Goal: Task Accomplishment & Management: Manage account settings

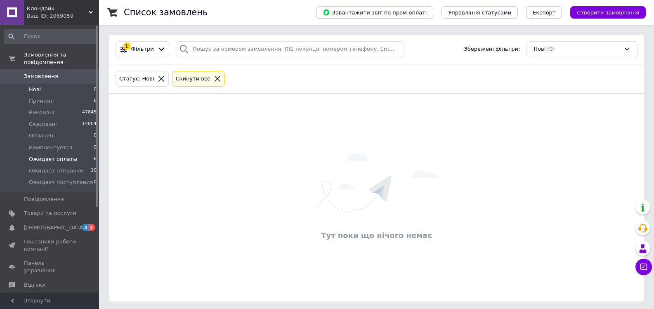
drag, startPoint x: 54, startPoint y: 150, endPoint x: 59, endPoint y: 151, distance: 4.7
click at [55, 156] on span "Ожидает оплаты" at bounding box center [53, 159] width 49 height 7
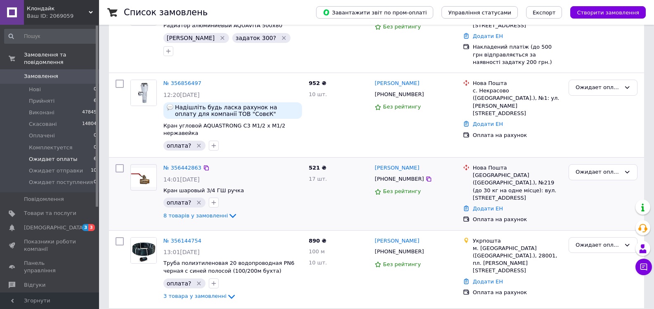
scroll to position [132, 0]
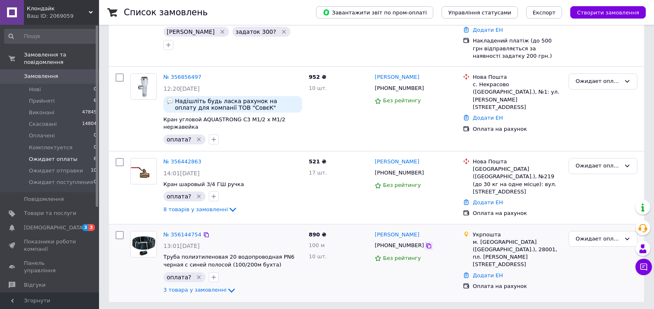
click at [426, 243] on icon at bounding box center [428, 245] width 5 height 5
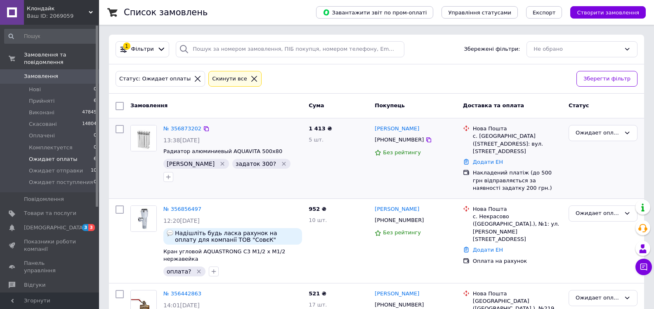
scroll to position [124, 0]
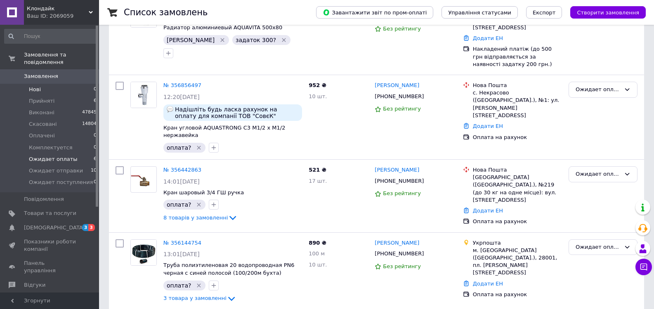
click at [32, 86] on span "Нові" at bounding box center [35, 89] width 12 height 7
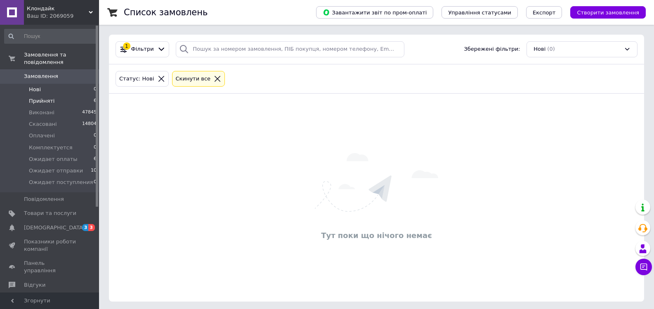
click at [39, 97] on span "Прийняті" at bounding box center [42, 100] width 26 height 7
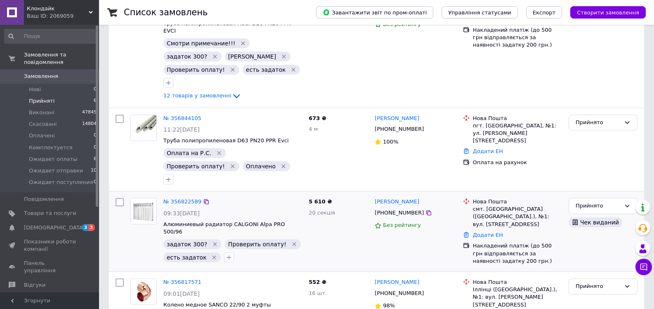
scroll to position [248, 0]
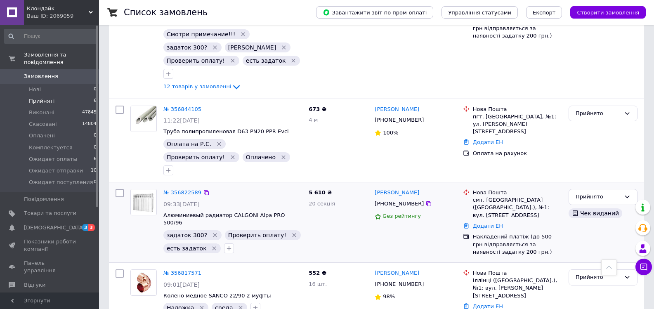
click at [175, 189] on link "№ 356822589" at bounding box center [182, 192] width 38 height 6
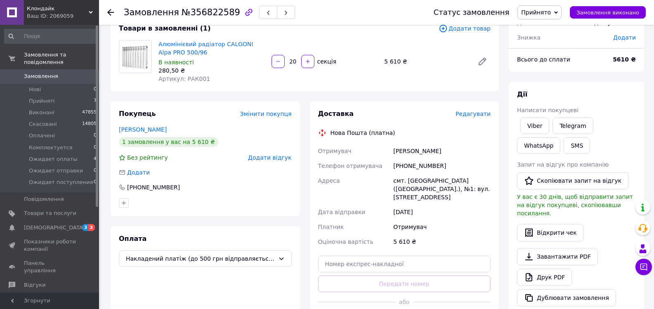
scroll to position [124, 0]
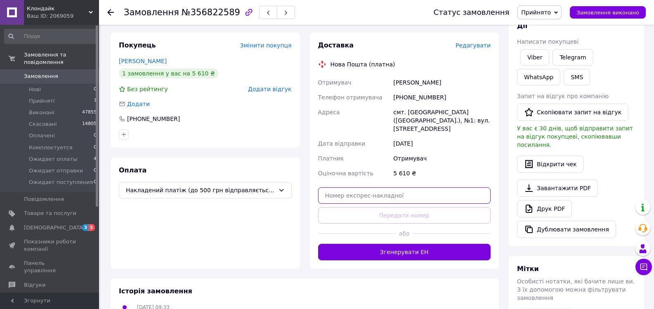
click at [387, 189] on input "text" at bounding box center [404, 195] width 173 height 17
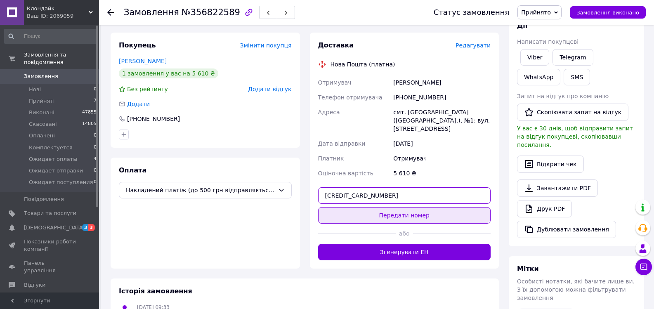
type input "59001432859344"
click at [391, 207] on button "Передати номер" at bounding box center [404, 215] width 173 height 17
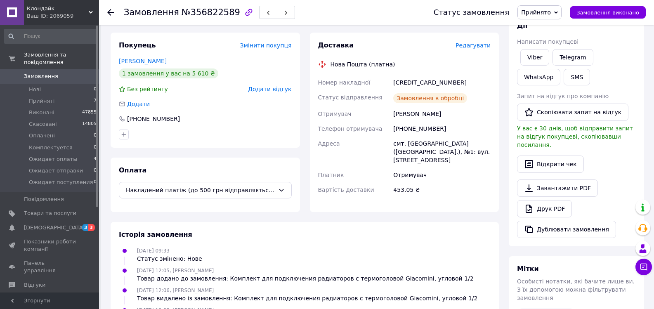
scroll to position [17, 0]
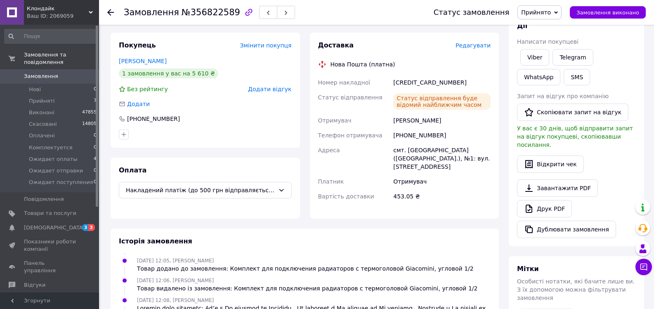
click at [418, 82] on div "59001432859344" at bounding box center [442, 82] width 101 height 15
copy div "59001432859344"
click at [564, 78] on button "SMS" at bounding box center [577, 77] width 26 height 17
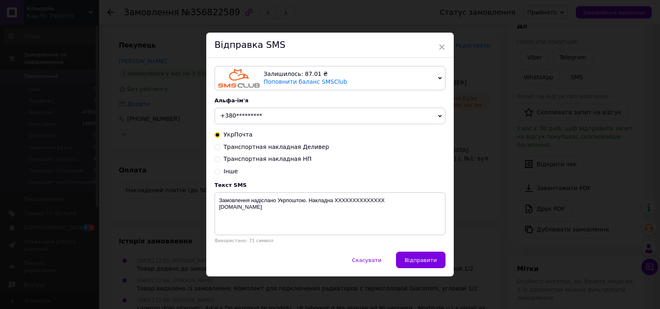
click at [262, 117] on span "+380*********" at bounding box center [330, 116] width 231 height 17
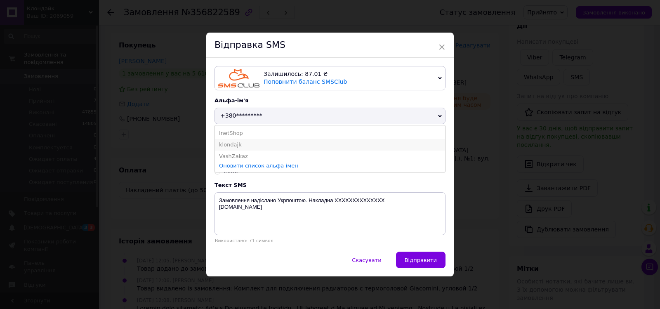
click at [260, 143] on li "klondajk" at bounding box center [330, 145] width 230 height 12
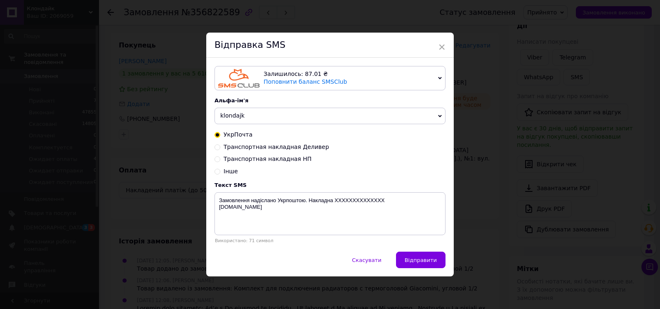
click at [298, 148] on span "Транспортная накладная Деливер" at bounding box center [277, 147] width 106 height 7
click at [220, 148] on input "Транспортная накладная Деливер" at bounding box center [218, 147] width 6 height 6
radio input "true"
radio input "false"
type textarea "Замовлення надіслано Делівері. Накладна XXXXXXXXXXXXXX Klondajk.com.ua"
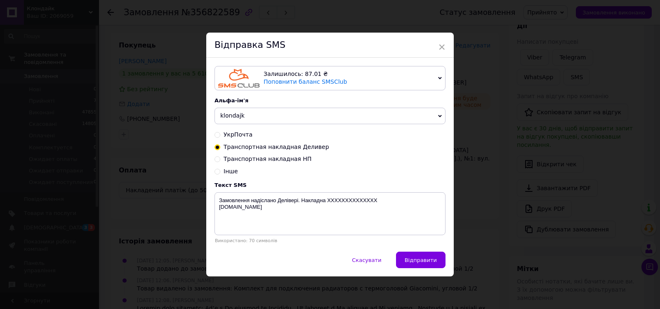
click at [293, 158] on span "Транспортная накладная НП" at bounding box center [268, 159] width 88 height 7
click at [220, 158] on input "Транспортная накладная НП" at bounding box center [218, 159] width 6 height 6
radio input "true"
radio input "false"
click at [344, 201] on textarea "Замовлення надіслано НП. Накладна XXXXXXXXXXXXXX Klondajk.com.ua" at bounding box center [330, 213] width 231 height 43
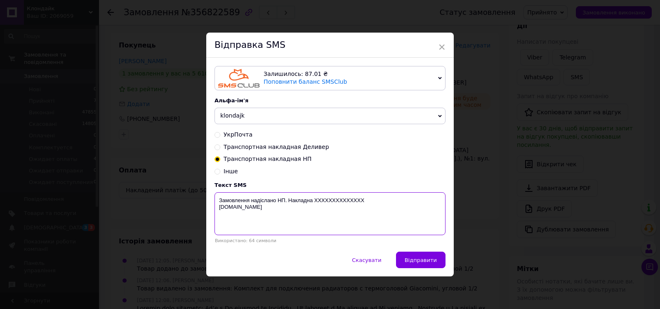
click at [344, 201] on textarea "Замовлення надіслано НП. Накладна XXXXXXXXXXXXXX Klondajk.com.ua" at bounding box center [330, 213] width 231 height 43
paste textarea "59001432859344"
type textarea "Замовлення надіслано НП. Накладна 59001432859344 Klondajk.com.ua"
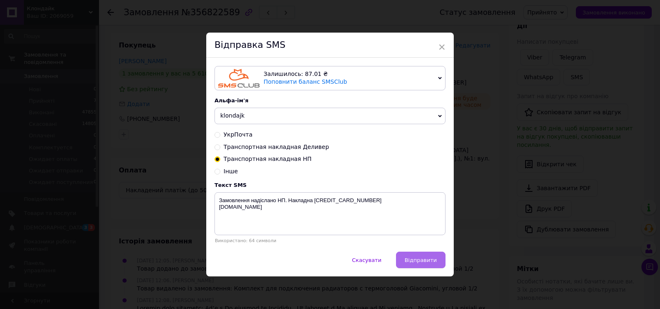
click at [408, 258] on span "Відправити" at bounding box center [421, 260] width 32 height 6
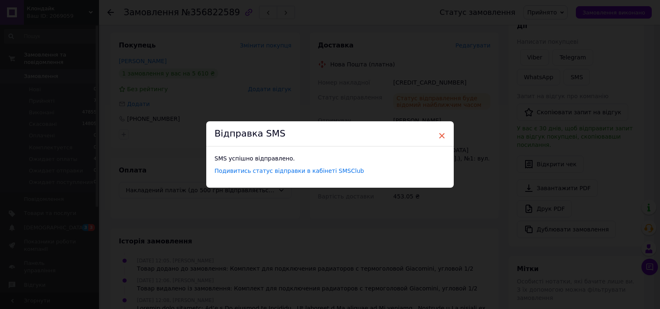
click at [442, 135] on span "×" at bounding box center [441, 136] width 7 height 14
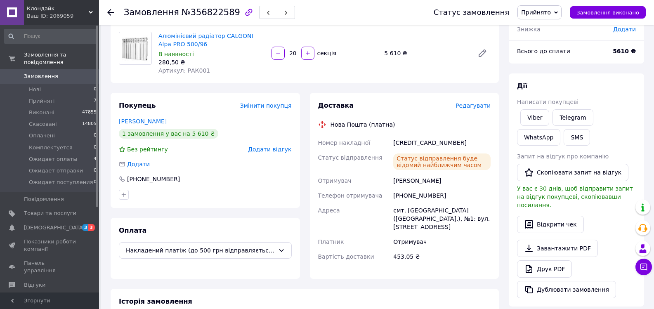
scroll to position [0, 0]
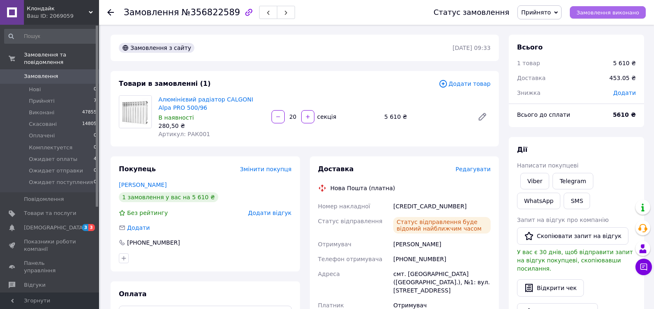
click at [596, 14] on span "Замовлення виконано" at bounding box center [607, 12] width 63 height 6
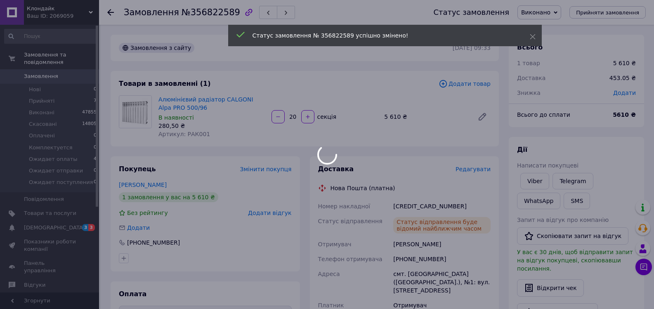
scroll to position [76, 0]
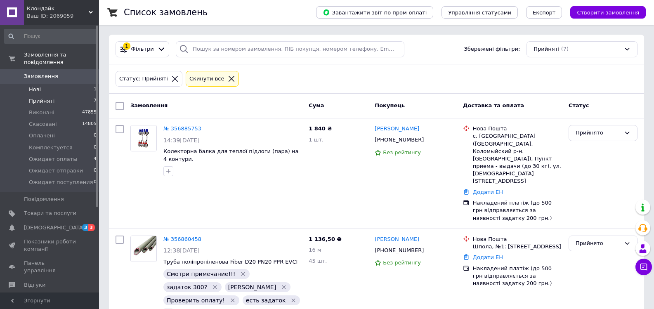
click at [38, 86] on span "Нові" at bounding box center [35, 89] width 12 height 7
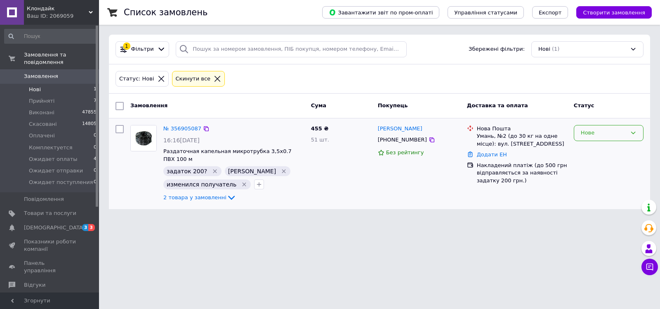
click at [597, 132] on div "Нове" at bounding box center [604, 133] width 46 height 9
click at [177, 131] on link "№ 356905087" at bounding box center [182, 128] width 38 height 6
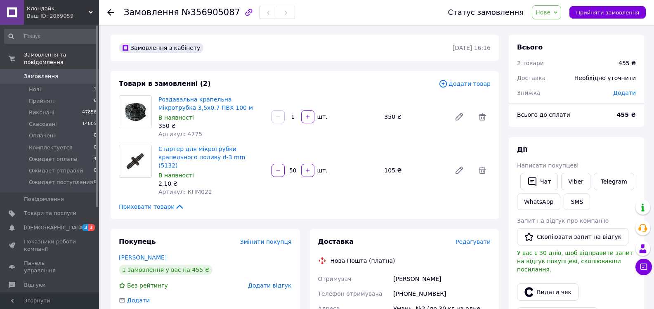
click at [550, 12] on span "Нове" at bounding box center [543, 12] width 15 height 7
click at [568, 92] on li "Ожидает оплаты" at bounding box center [568, 91] width 73 height 12
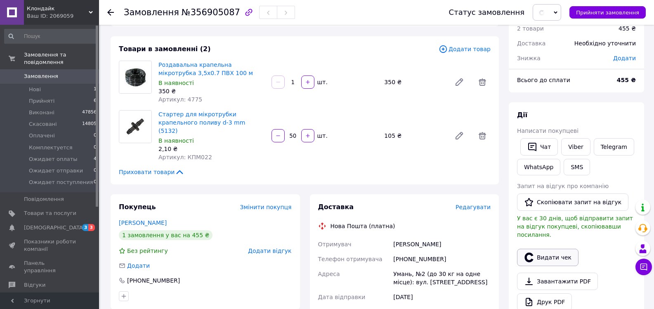
scroll to position [83, 0]
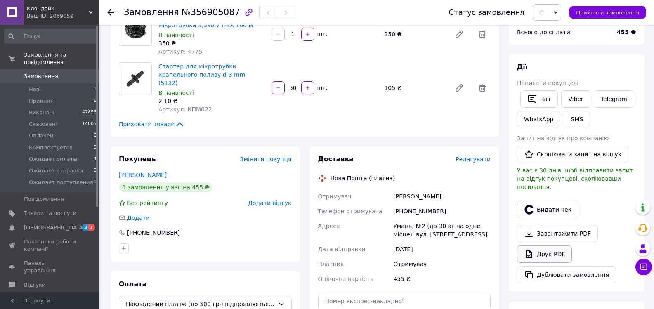
click at [560, 246] on link "Друк PDF" at bounding box center [544, 254] width 55 height 17
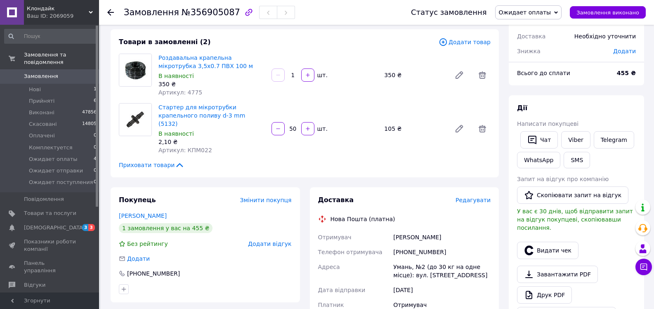
scroll to position [41, 0]
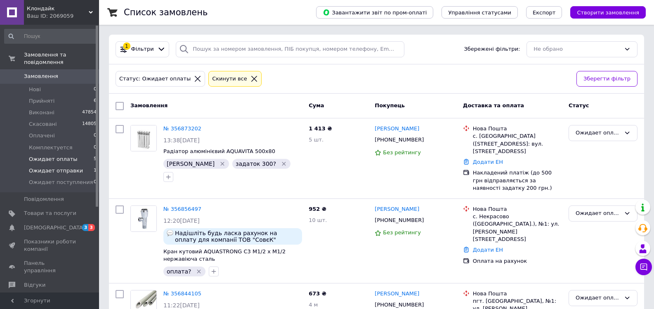
click at [45, 167] on span "Ожидает отправки" at bounding box center [56, 170] width 54 height 7
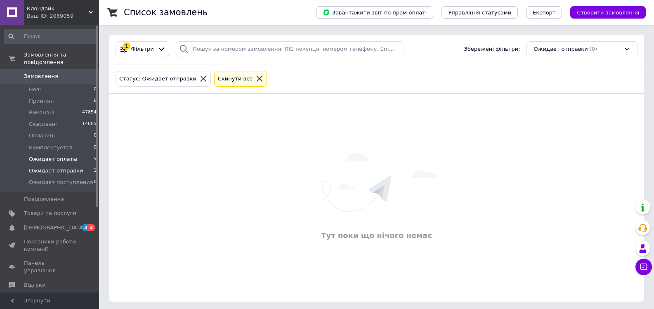
click at [66, 156] on span "Ожидает оплаты" at bounding box center [53, 159] width 49 height 7
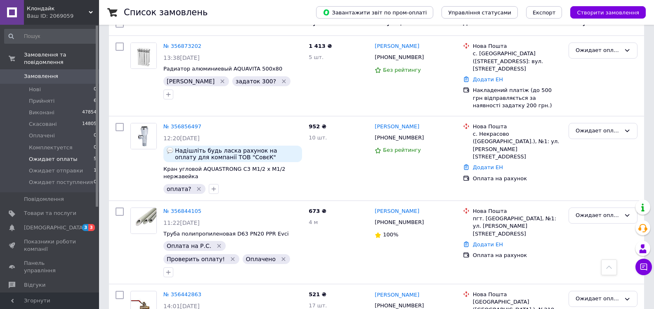
scroll to position [78, 0]
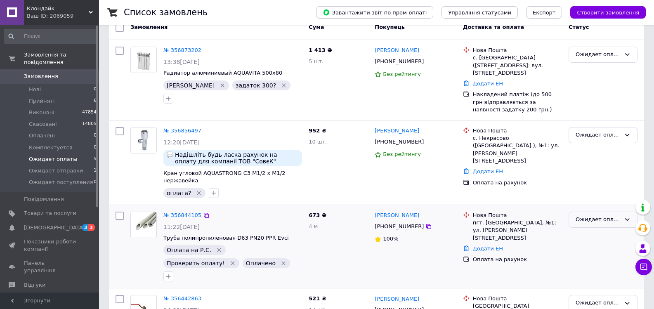
click at [602, 221] on div "Ожидает оплаты" at bounding box center [598, 219] width 45 height 9
click at [583, 234] on li "Прийнято" at bounding box center [603, 236] width 68 height 15
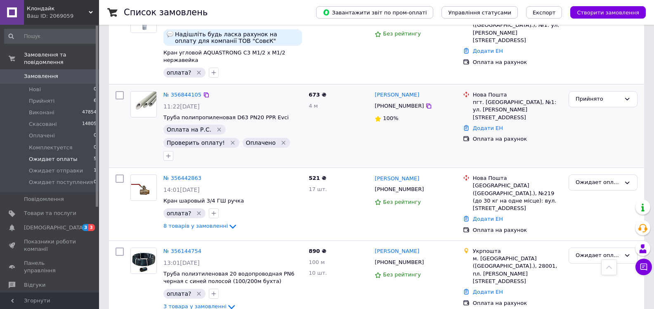
scroll to position [37, 0]
